Goal: Find specific page/section: Find specific page/section

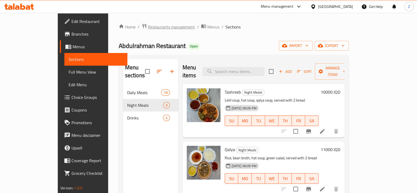
scroll to position [323, 0]
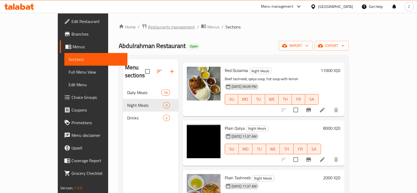
click at [148, 28] on span "Restaurants management" at bounding box center [171, 27] width 47 height 6
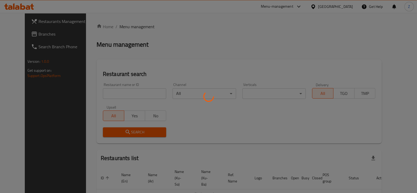
click at [135, 96] on div at bounding box center [208, 96] width 417 height 193
click at [128, 93] on div at bounding box center [208, 96] width 417 height 193
click at [128, 94] on div at bounding box center [208, 96] width 417 height 193
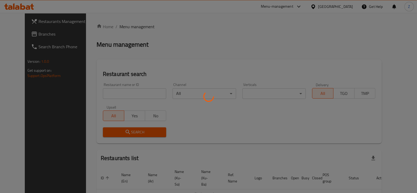
click at [128, 94] on div at bounding box center [208, 96] width 417 height 193
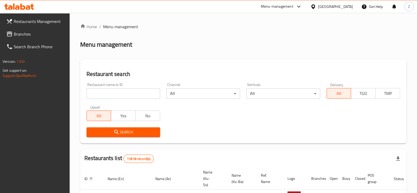
click at [127, 93] on input "search" at bounding box center [123, 93] width 74 height 11
type input "Hunar"
click button "Search" at bounding box center [123, 132] width 74 height 10
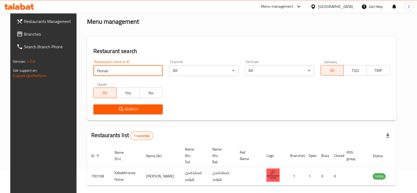
scroll to position [38, 0]
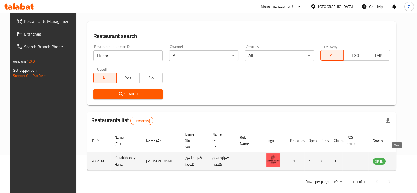
click at [400, 159] on icon "enhanced table" at bounding box center [403, 161] width 6 height 4
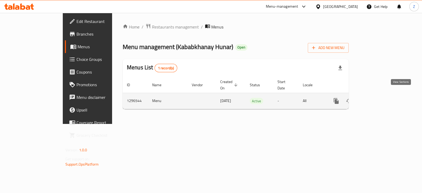
click at [377, 98] on icon "enhanced table" at bounding box center [374, 101] width 6 height 6
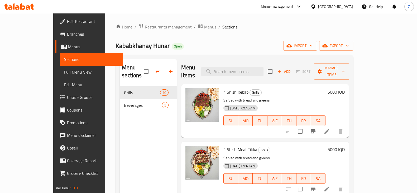
click at [131, 22] on div "Home / Restaurants management / Menus / Sections Kababkhanay Hunar Open import …" at bounding box center [234, 140] width 259 height 254
click at [145, 26] on span "Restaurants management" at bounding box center [168, 27] width 47 height 6
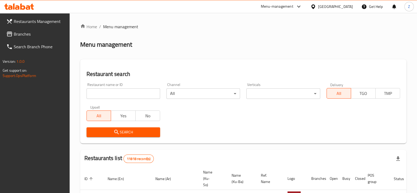
click at [132, 94] on input "search" at bounding box center [123, 93] width 74 height 11
type input "Kabab"
click button "Search" at bounding box center [123, 132] width 74 height 10
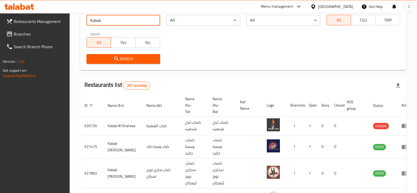
scroll to position [33, 0]
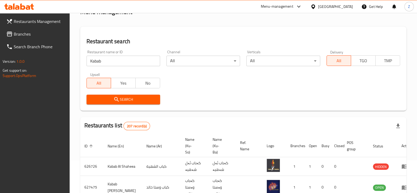
click at [219, 89] on div "Restaurant name or ID Kabab Restaurant name or ID Channel All ​ Verticals All ​…" at bounding box center [243, 77] width 320 height 61
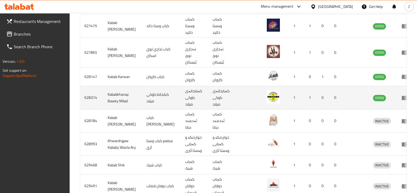
scroll to position [198, 0]
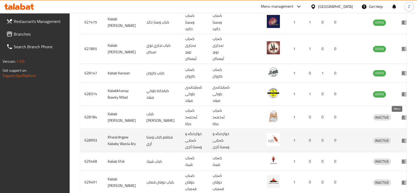
click at [401, 137] on icon "enhanced table" at bounding box center [404, 140] width 6 height 6
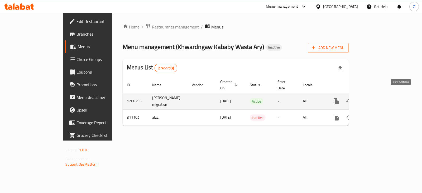
click at [377, 98] on icon "enhanced table" at bounding box center [374, 101] width 6 height 6
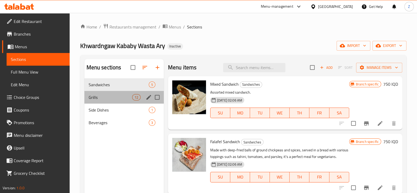
click at [107, 94] on div "Grills 12" at bounding box center [123, 97] width 79 height 13
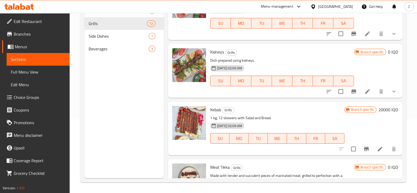
scroll to position [313, 0]
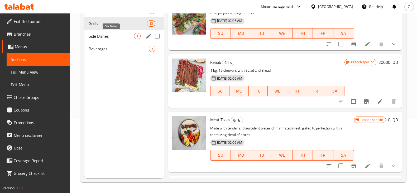
click at [117, 36] on span "Side Dishes" at bounding box center [111, 36] width 45 height 6
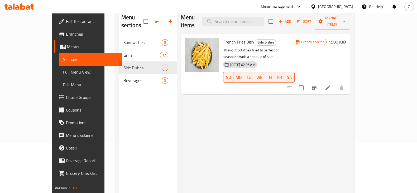
scroll to position [41, 0]
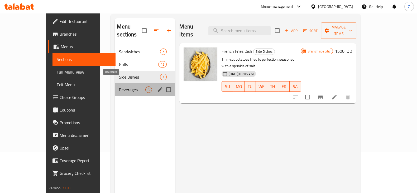
click at [119, 86] on span "Beverages" at bounding box center [132, 89] width 26 height 6
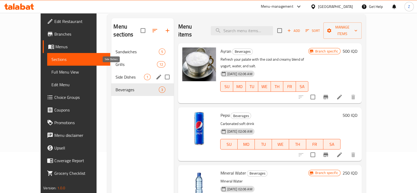
click at [120, 74] on span "Side Dishes" at bounding box center [129, 77] width 28 height 6
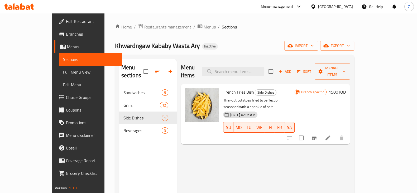
click at [144, 28] on span "Restaurants management" at bounding box center [167, 27] width 47 height 6
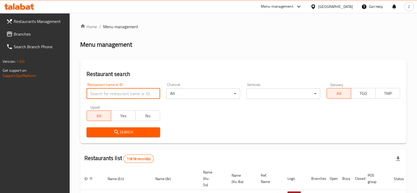
click at [130, 93] on input "search" at bounding box center [123, 93] width 74 height 11
click at [116, 91] on input "search" at bounding box center [123, 93] width 74 height 11
type input "Kabab"
click button "Search" at bounding box center [123, 132] width 74 height 10
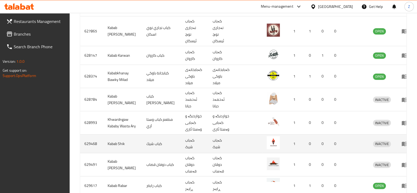
scroll to position [220, 0]
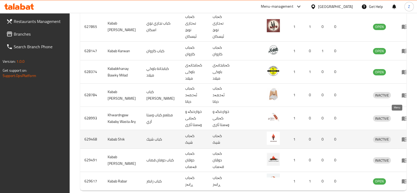
click at [401, 136] on link "enhanced table" at bounding box center [406, 139] width 10 height 6
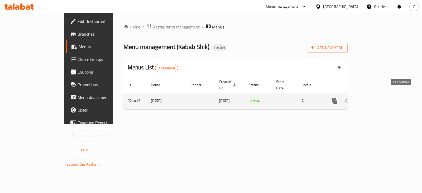
click at [376, 98] on icon "enhanced table" at bounding box center [372, 101] width 6 height 6
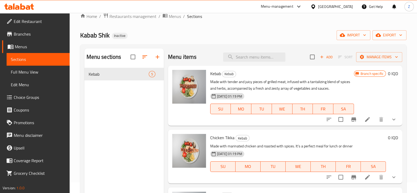
scroll to position [8, 0]
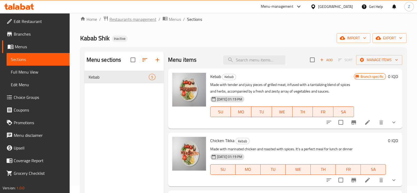
click at [135, 17] on span "Restaurants management" at bounding box center [132, 19] width 47 height 6
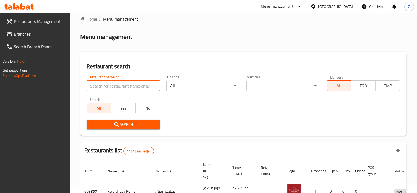
click at [128, 89] on input "search" at bounding box center [123, 86] width 74 height 11
type input "Kabab"
click button "Search" at bounding box center [123, 125] width 74 height 10
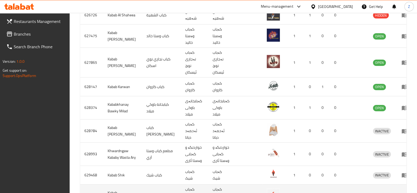
scroll to position [220, 0]
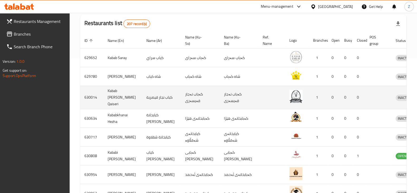
scroll to position [145, 0]
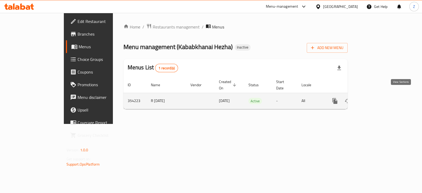
click at [376, 98] on icon "enhanced table" at bounding box center [372, 101] width 6 height 6
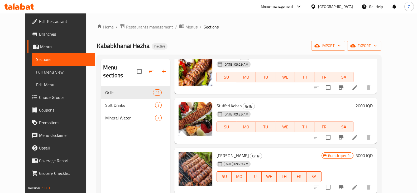
scroll to position [66, 0]
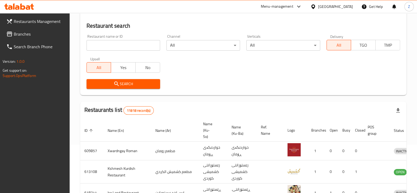
scroll to position [33, 0]
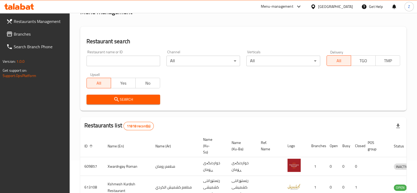
click at [119, 59] on input "search" at bounding box center [123, 61] width 74 height 11
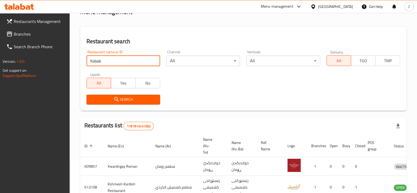
type input "Kabab"
click button "Search" at bounding box center [123, 100] width 74 height 10
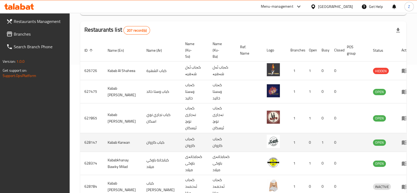
scroll to position [131, 0]
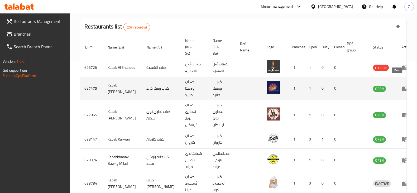
click at [401, 85] on link "enhanced table" at bounding box center [406, 88] width 10 height 6
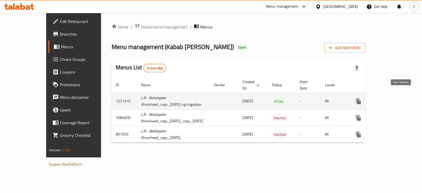
click at [399, 98] on icon "enhanced table" at bounding box center [396, 101] width 6 height 6
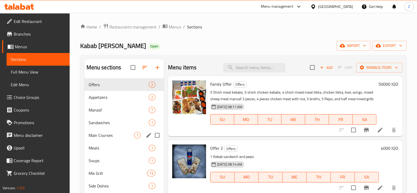
scroll to position [66, 0]
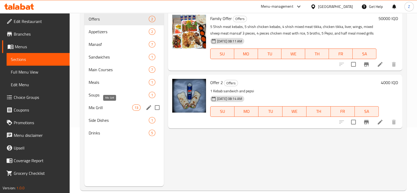
click at [119, 108] on span "Mix Grill" at bounding box center [110, 107] width 43 height 6
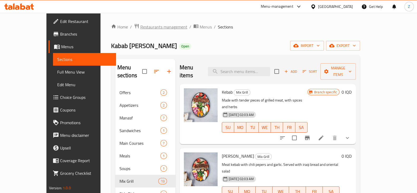
click at [140, 28] on span "Restaurants management" at bounding box center [163, 27] width 47 height 6
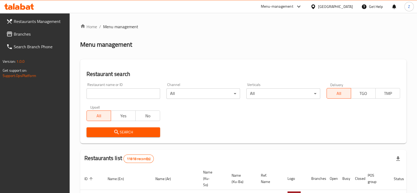
click at [124, 92] on input "search" at bounding box center [123, 93] width 74 height 11
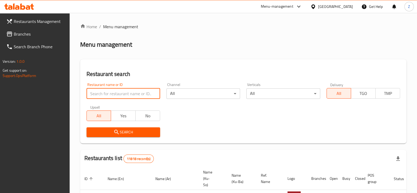
click at [125, 93] on input "search" at bounding box center [123, 93] width 74 height 11
click at [122, 94] on input "search" at bounding box center [123, 93] width 74 height 11
click button "Search" at bounding box center [123, 132] width 74 height 10
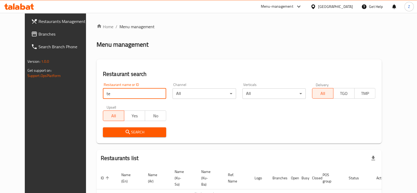
type input "t"
click button "Search" at bounding box center [134, 132] width 63 height 10
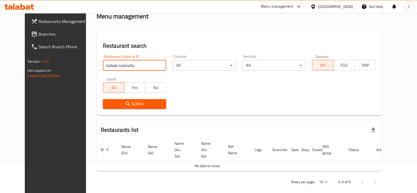
drag, startPoint x: 102, startPoint y: 64, endPoint x: 71, endPoint y: 69, distance: 31.6
click at [86, 69] on div "Home / Menu management Menu management Restaurant search Restaurant name or ID …" at bounding box center [239, 92] width 306 height 215
type input "mashalla"
click button "Search" at bounding box center [134, 104] width 63 height 10
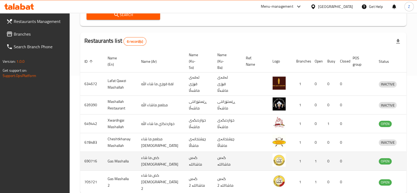
scroll to position [127, 0]
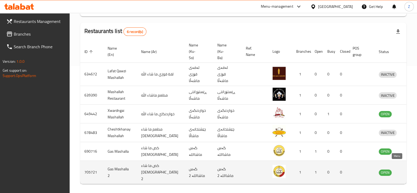
click at [407, 169] on icon "enhanced table" at bounding box center [410, 172] width 6 height 6
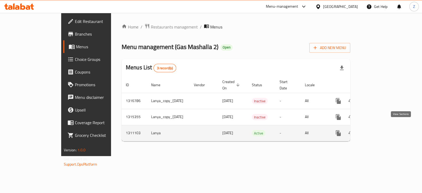
click at [379, 130] on icon "enhanced table" at bounding box center [376, 133] width 6 height 6
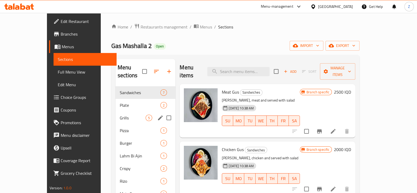
click at [115, 111] on div "Grills 5" at bounding box center [145, 117] width 60 height 13
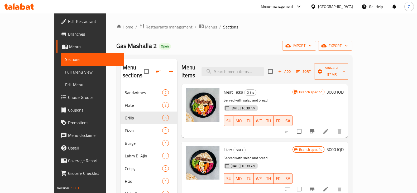
click at [128, 22] on div "Home / Restaurants management / Menus / Sections Gas Mashalla 2 Open import exp…" at bounding box center [234, 140] width 257 height 254
click at [145, 28] on span "Restaurants management" at bounding box center [168, 27] width 47 height 6
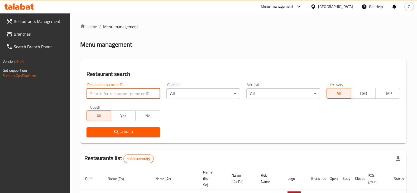
click at [128, 96] on input "search" at bounding box center [123, 93] width 74 height 11
type input "Kabab"
click button "Search" at bounding box center [123, 132] width 74 height 10
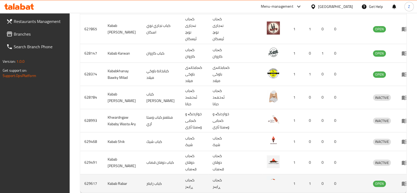
scroll to position [220, 0]
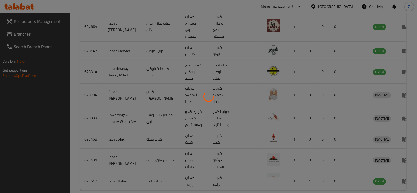
scroll to position [211, 0]
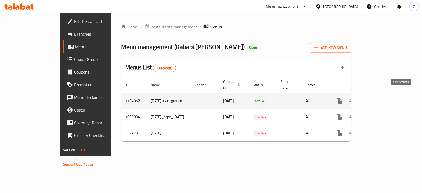
click at [380, 98] on icon "enhanced table" at bounding box center [377, 101] width 6 height 6
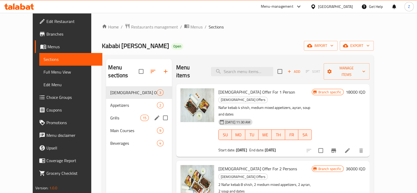
click at [108, 111] on div "Grills 15" at bounding box center [139, 117] width 66 height 13
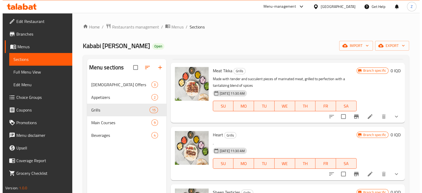
scroll to position [593, 0]
